Goal: Task Accomplishment & Management: Use online tool/utility

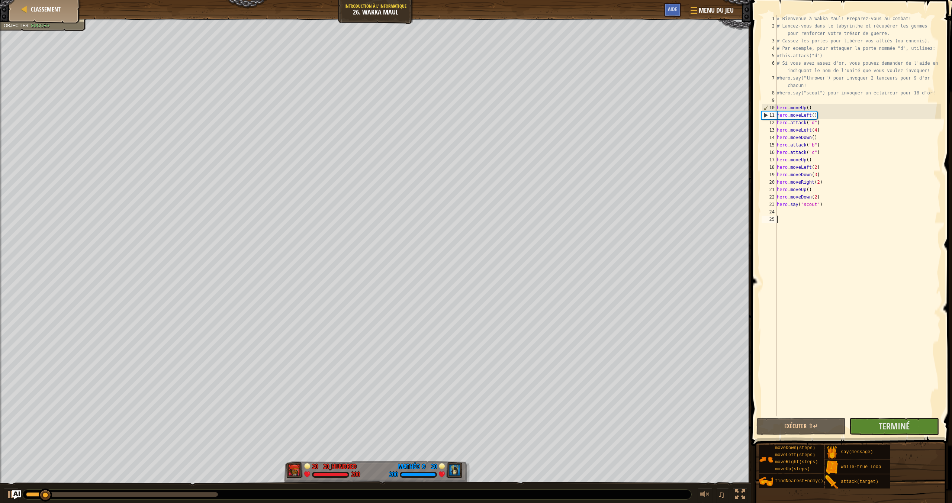
drag, startPoint x: 873, startPoint y: 218, endPoint x: 837, endPoint y: 217, distance: 36.1
click at [837, 217] on div "# Bienvenue à Wakka Maul! Preparez-vous au combat! # Lancez-vous dans le labyri…" at bounding box center [857, 223] width 165 height 416
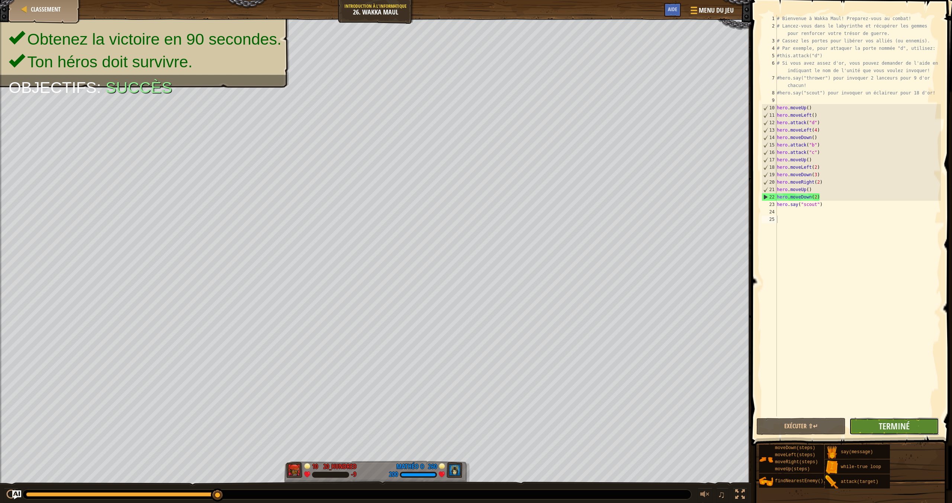
click at [913, 425] on button "Terminé" at bounding box center [893, 426] width 89 height 17
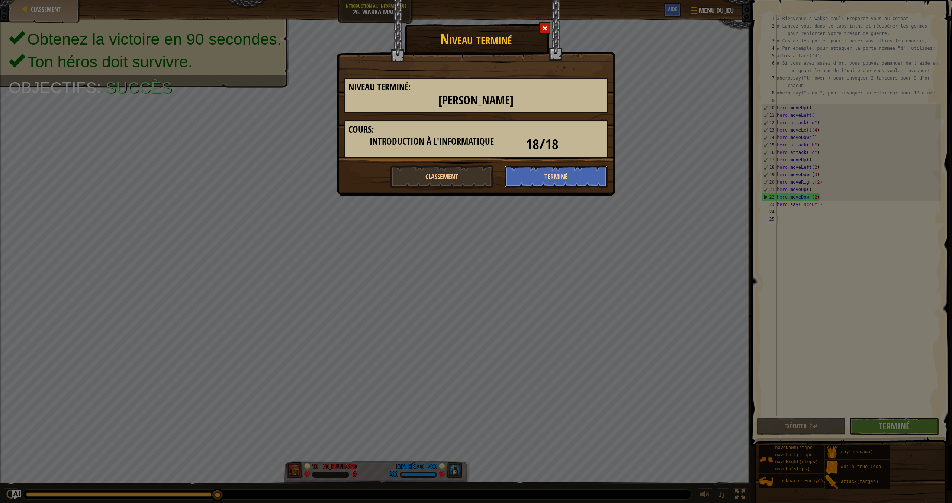
click at [523, 180] on button "Terminé" at bounding box center [556, 176] width 103 height 22
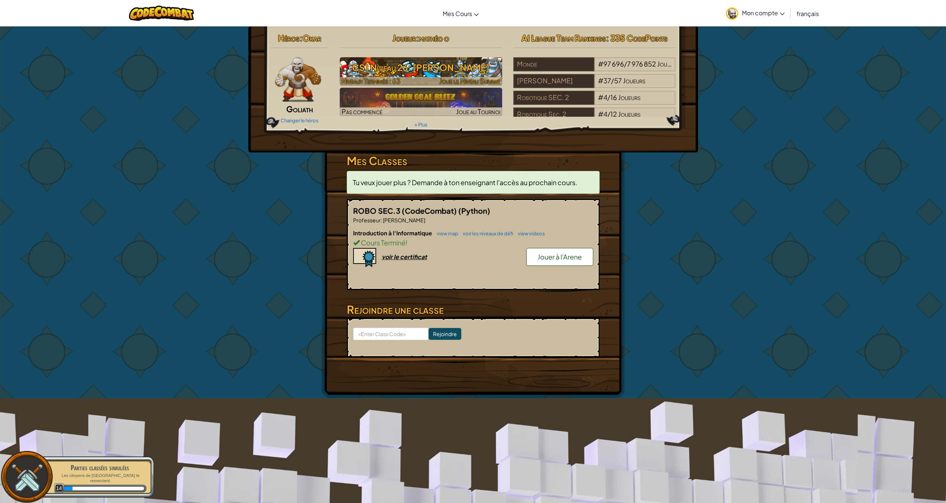
click at [412, 81] on div at bounding box center [421, 81] width 162 height 9
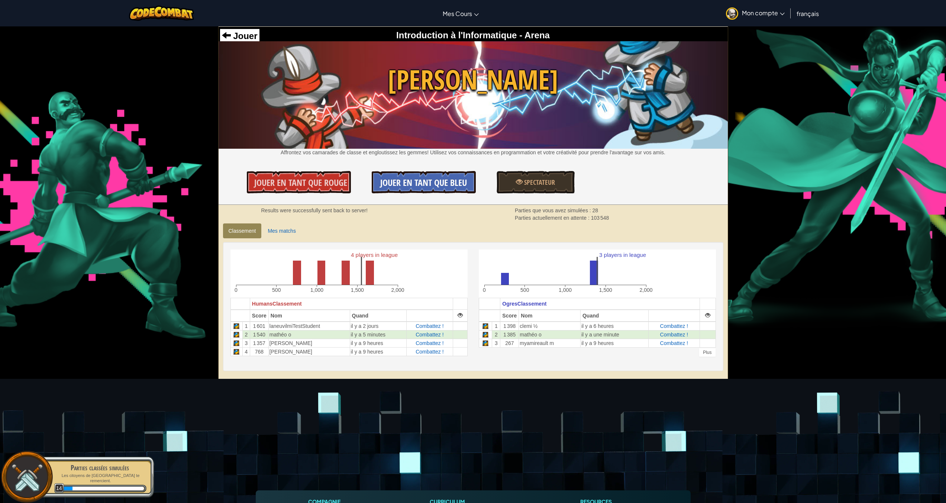
click at [421, 183] on span "Jouer en tant que Bleu" at bounding box center [423, 183] width 87 height 12
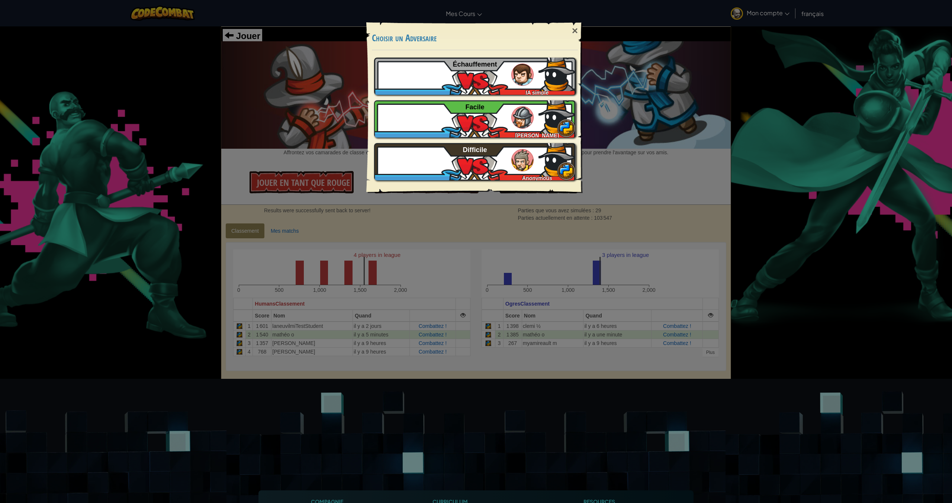
drag, startPoint x: 531, startPoint y: 203, endPoint x: 510, endPoint y: 229, distance: 33.4
click at [523, 219] on div "× Choisir un Adversaire Jouer au tutoriel Recommandé si tu n'as jamais joué ava…" at bounding box center [476, 251] width 952 height 503
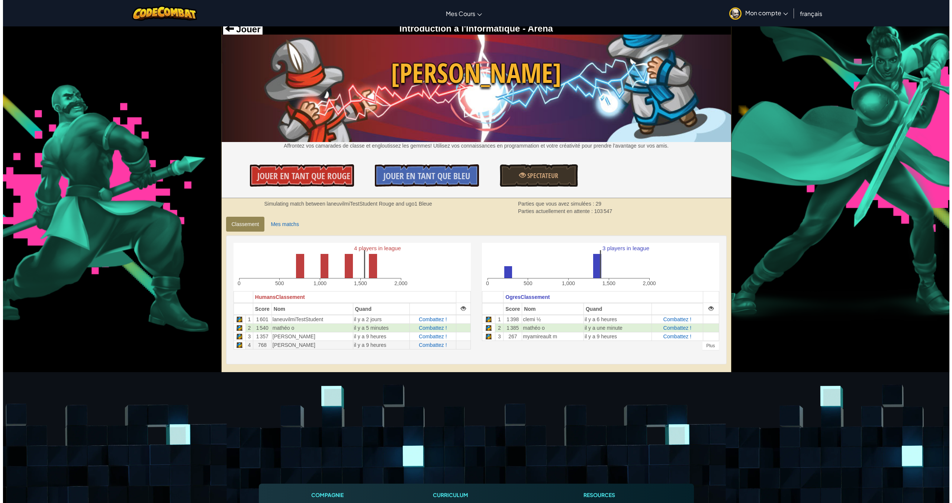
scroll to position [8, 0]
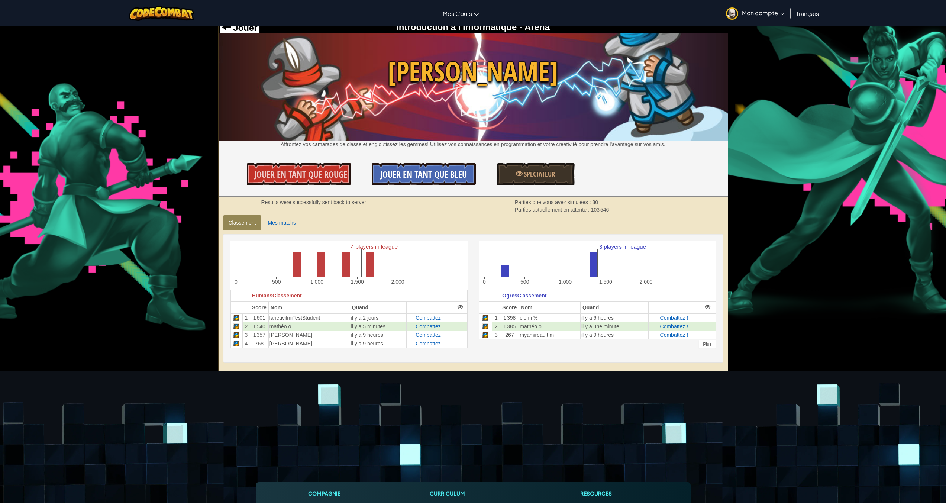
click at [449, 176] on span "Jouer en tant que Bleu" at bounding box center [423, 174] width 87 height 12
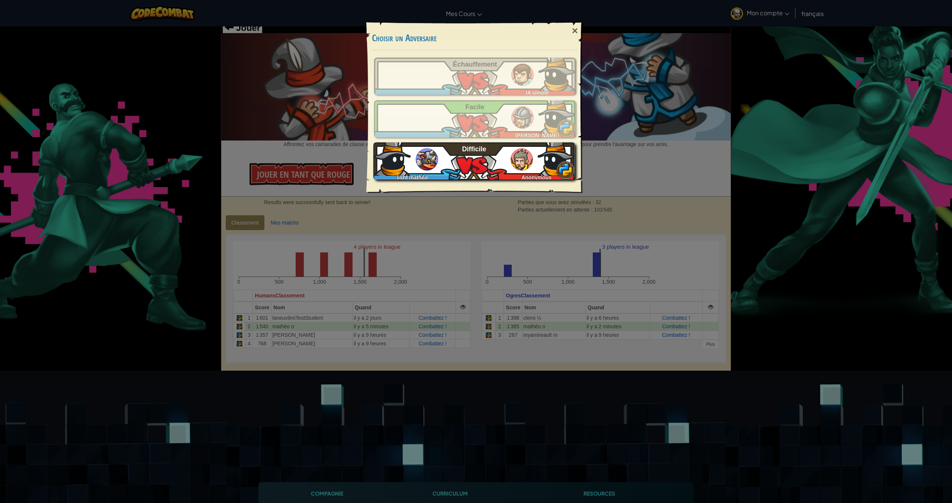
click at [538, 165] on img at bounding box center [556, 157] width 37 height 37
